Goal: Information Seeking & Learning: Find specific fact

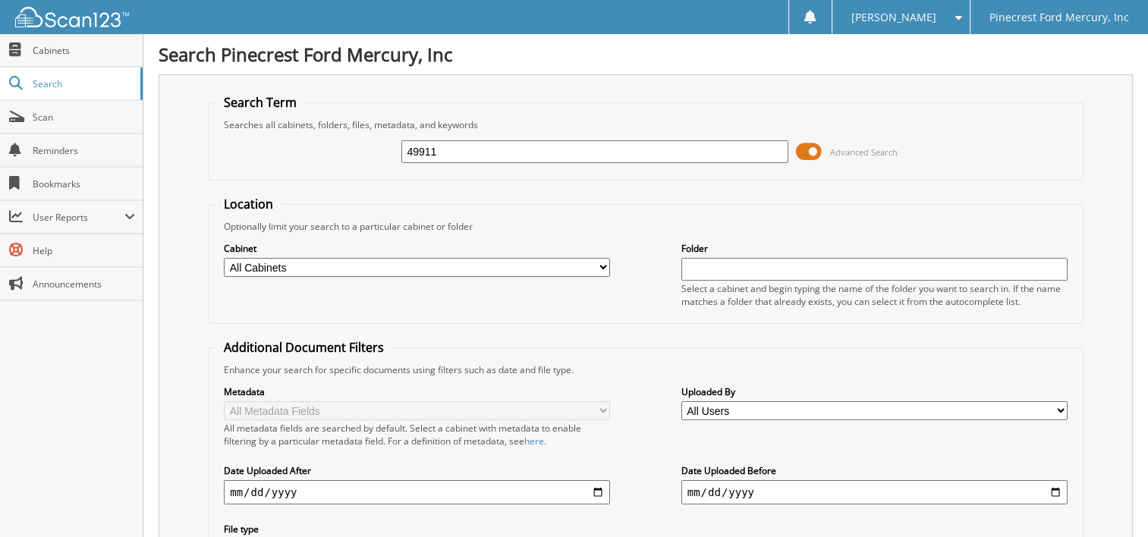
drag, startPoint x: 491, startPoint y: 152, endPoint x: 334, endPoint y: 159, distance: 157.3
click at [334, 159] on div "49911 Advanced Search" at bounding box center [645, 151] width 859 height 41
type input "hee55693"
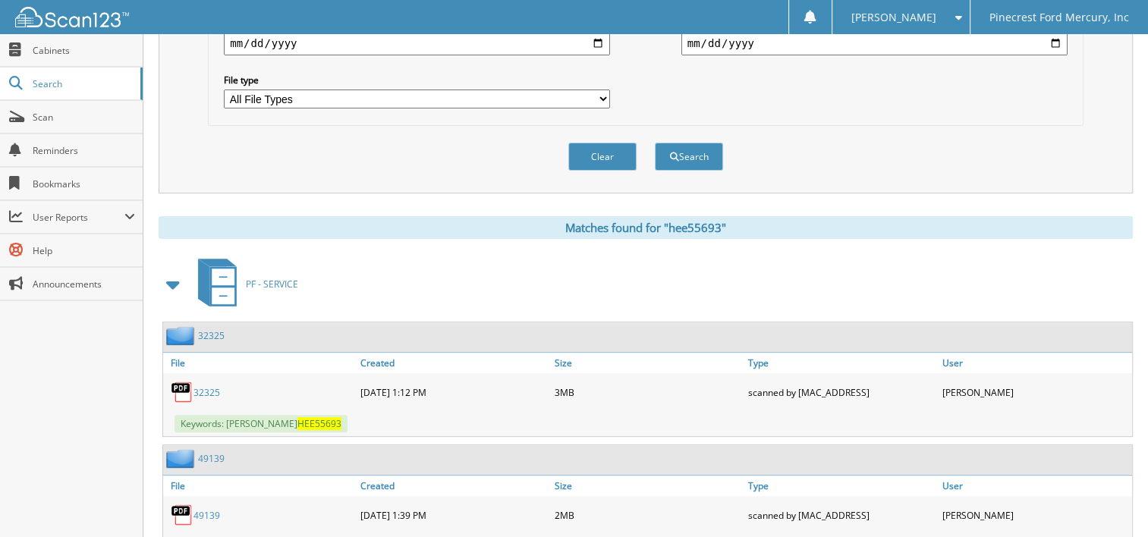
scroll to position [531, 0]
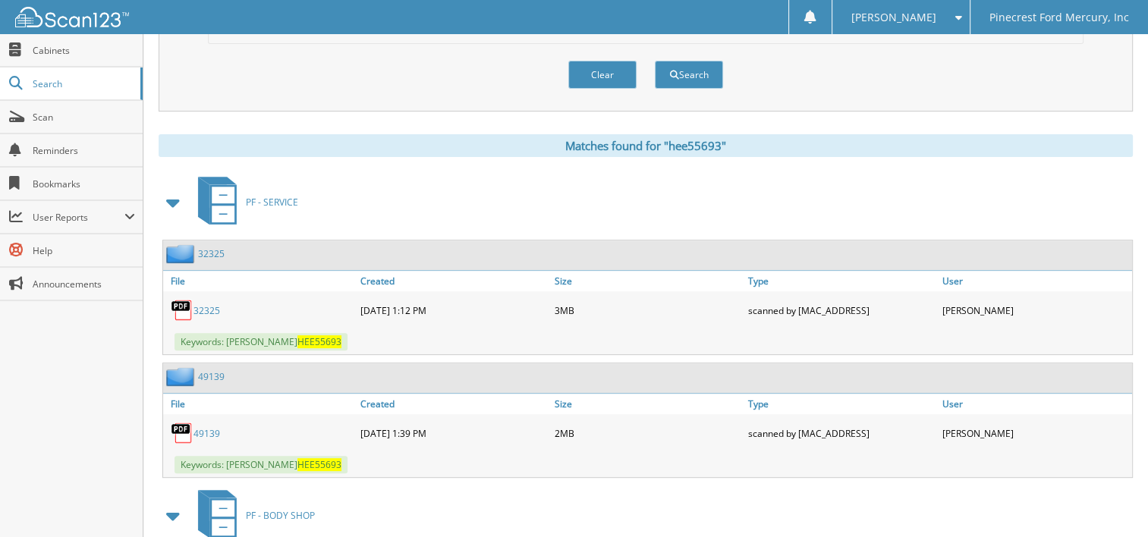
click at [213, 427] on link "49139" at bounding box center [207, 433] width 27 height 13
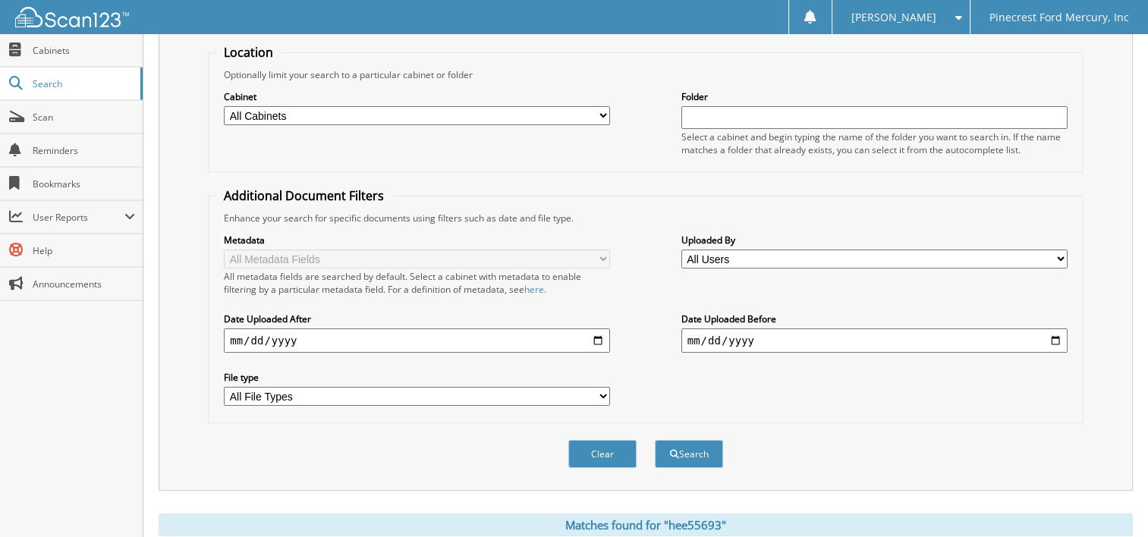
scroll to position [0, 0]
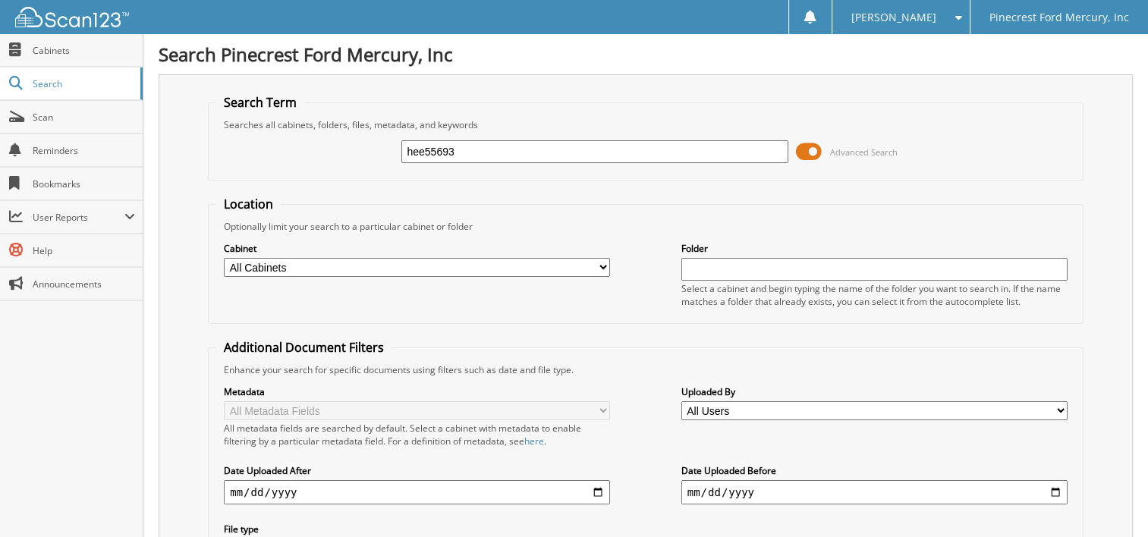
drag, startPoint x: 540, startPoint y: 149, endPoint x: 345, endPoint y: 172, distance: 195.7
click at [345, 172] on fieldset "Search Term Searches all cabinets, folders, files, metadata, and keywords hee55…" at bounding box center [646, 137] width 876 height 87
type input "mle04142"
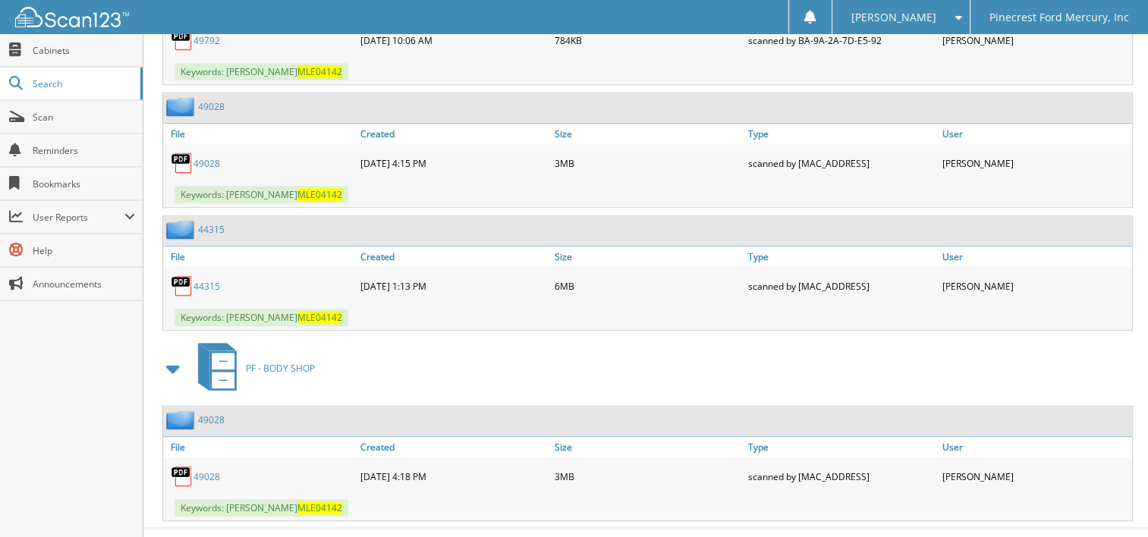
scroll to position [592, 0]
